Goal: Check status: Check status

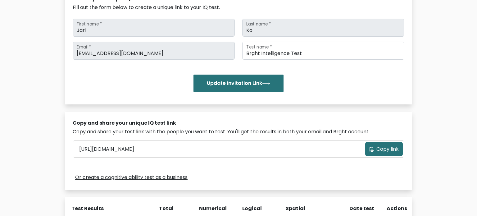
scroll to position [147, 0]
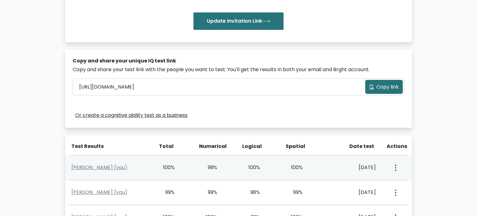
click at [397, 167] on button "button" at bounding box center [395, 167] width 5 height 19
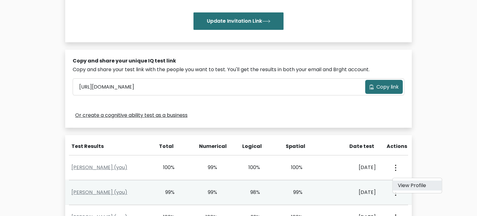
click at [408, 190] on link "View Profile" at bounding box center [417, 186] width 49 height 10
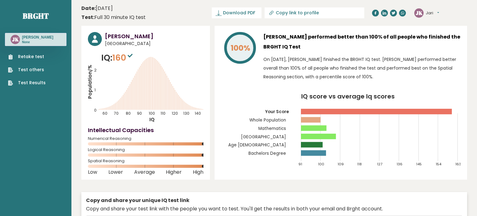
click at [36, 82] on link "Test Results" at bounding box center [27, 83] width 38 height 7
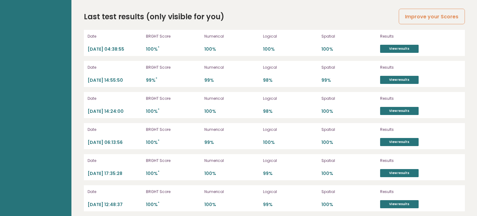
scroll to position [1767, 0]
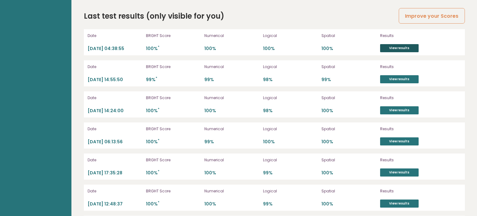
click at [396, 44] on link "View results" at bounding box center [399, 48] width 39 height 8
